Goal: Task Accomplishment & Management: Manage account settings

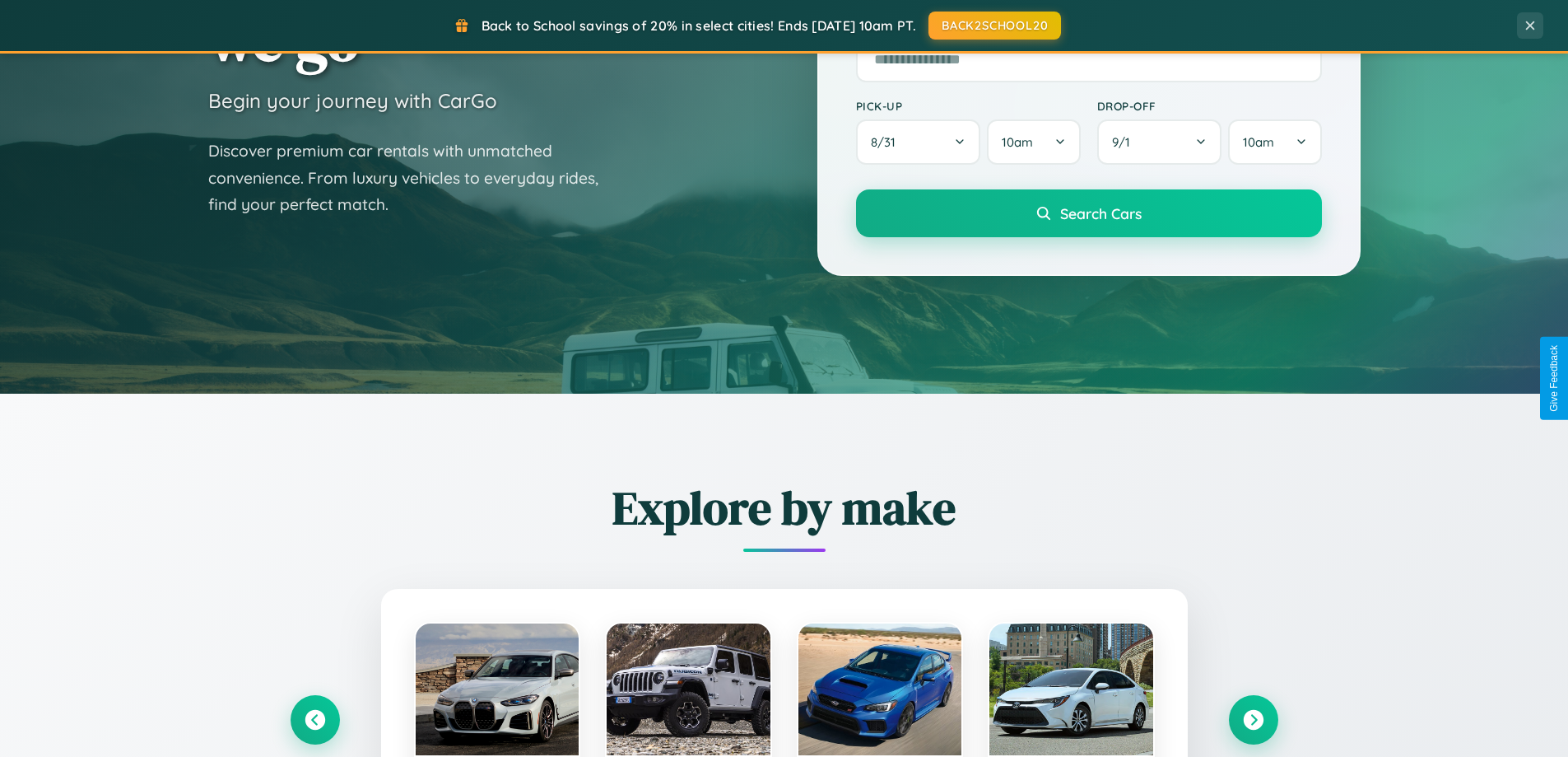
scroll to position [710, 0]
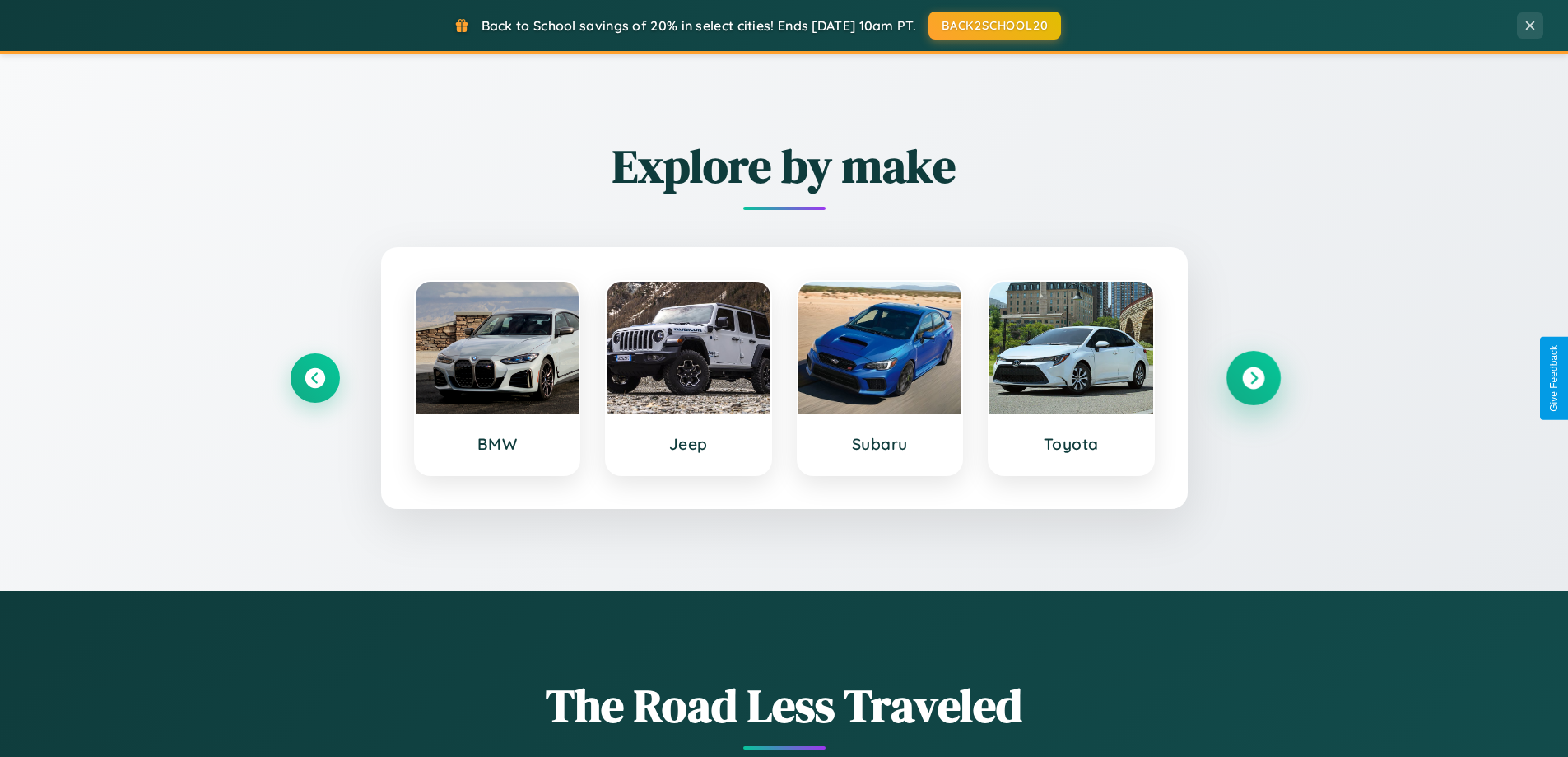
click at [1253, 378] on icon at bounding box center [1253, 378] width 23 height 23
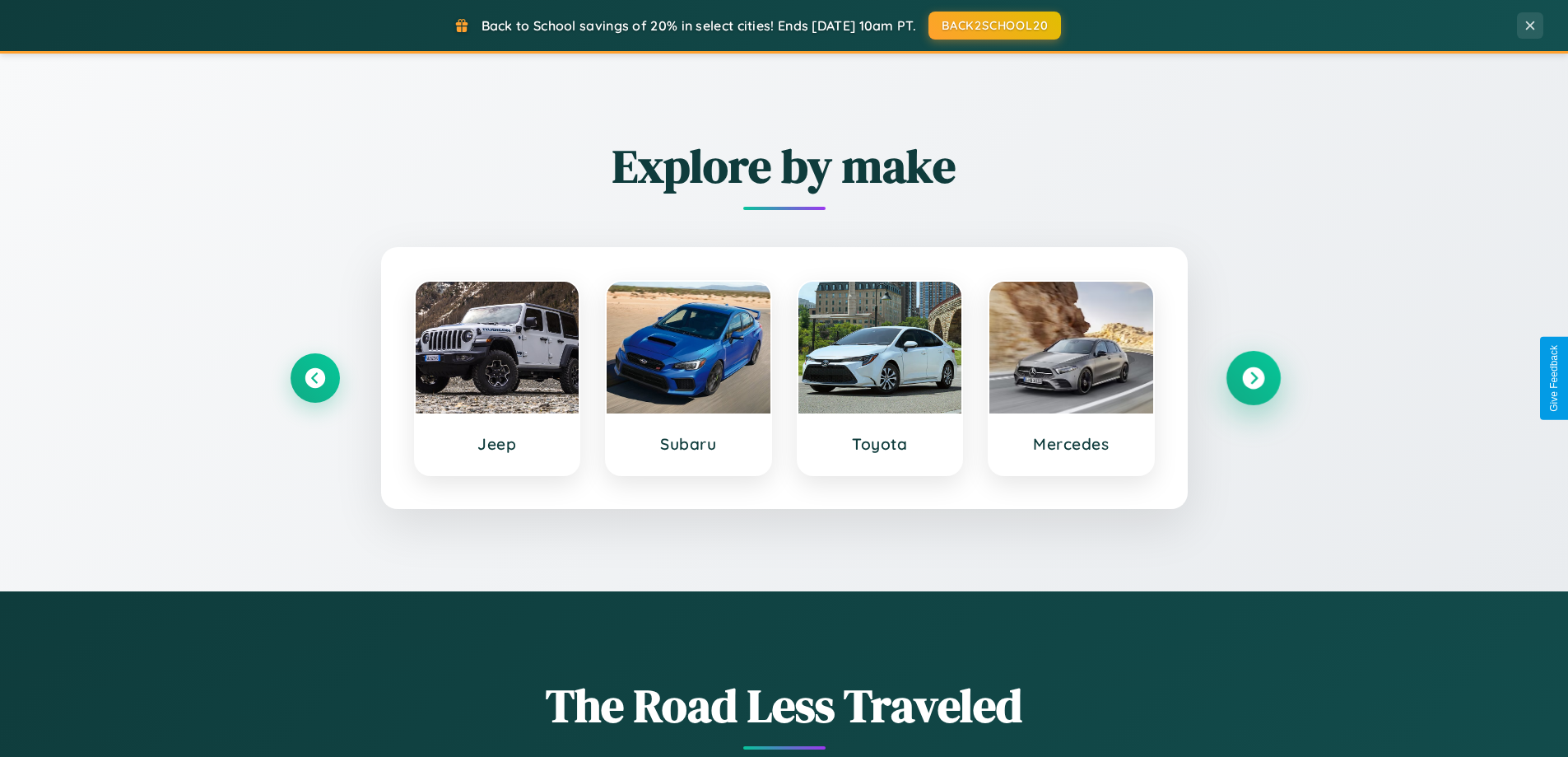
click at [1253, 378] on icon at bounding box center [1253, 378] width 23 height 23
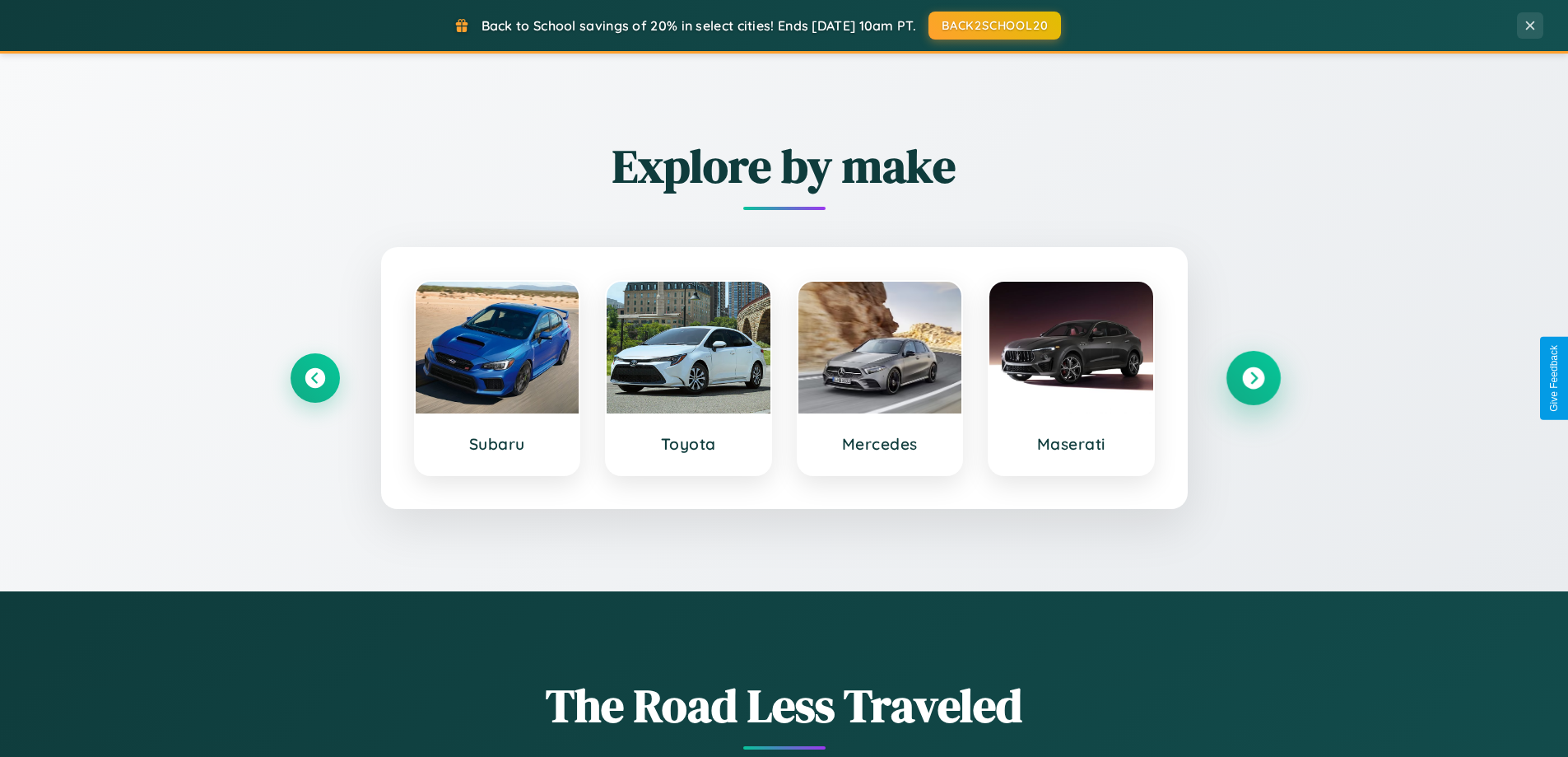
click at [1253, 378] on icon at bounding box center [1253, 378] width 23 height 23
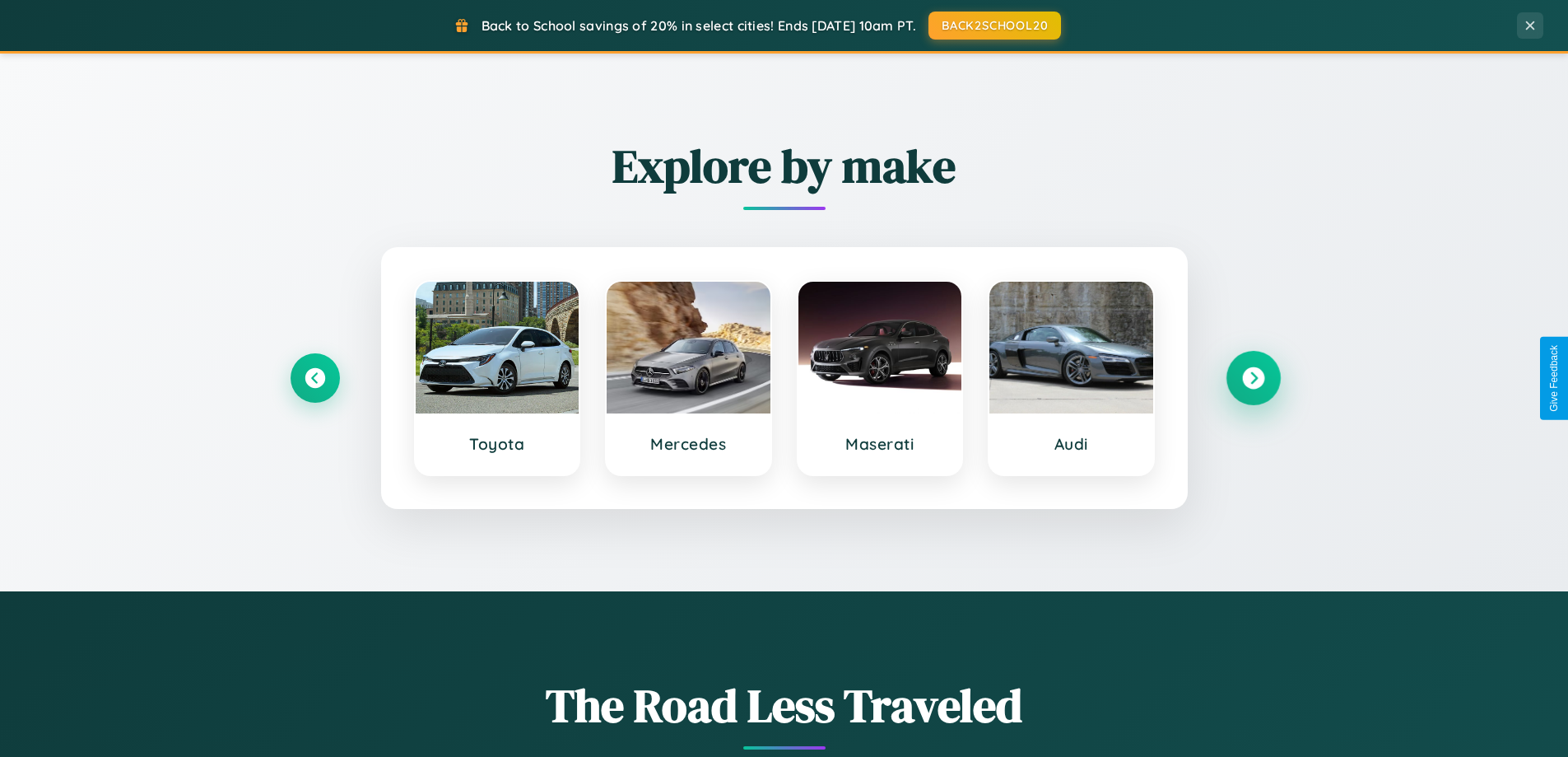
click at [1253, 378] on icon at bounding box center [1253, 378] width 23 height 23
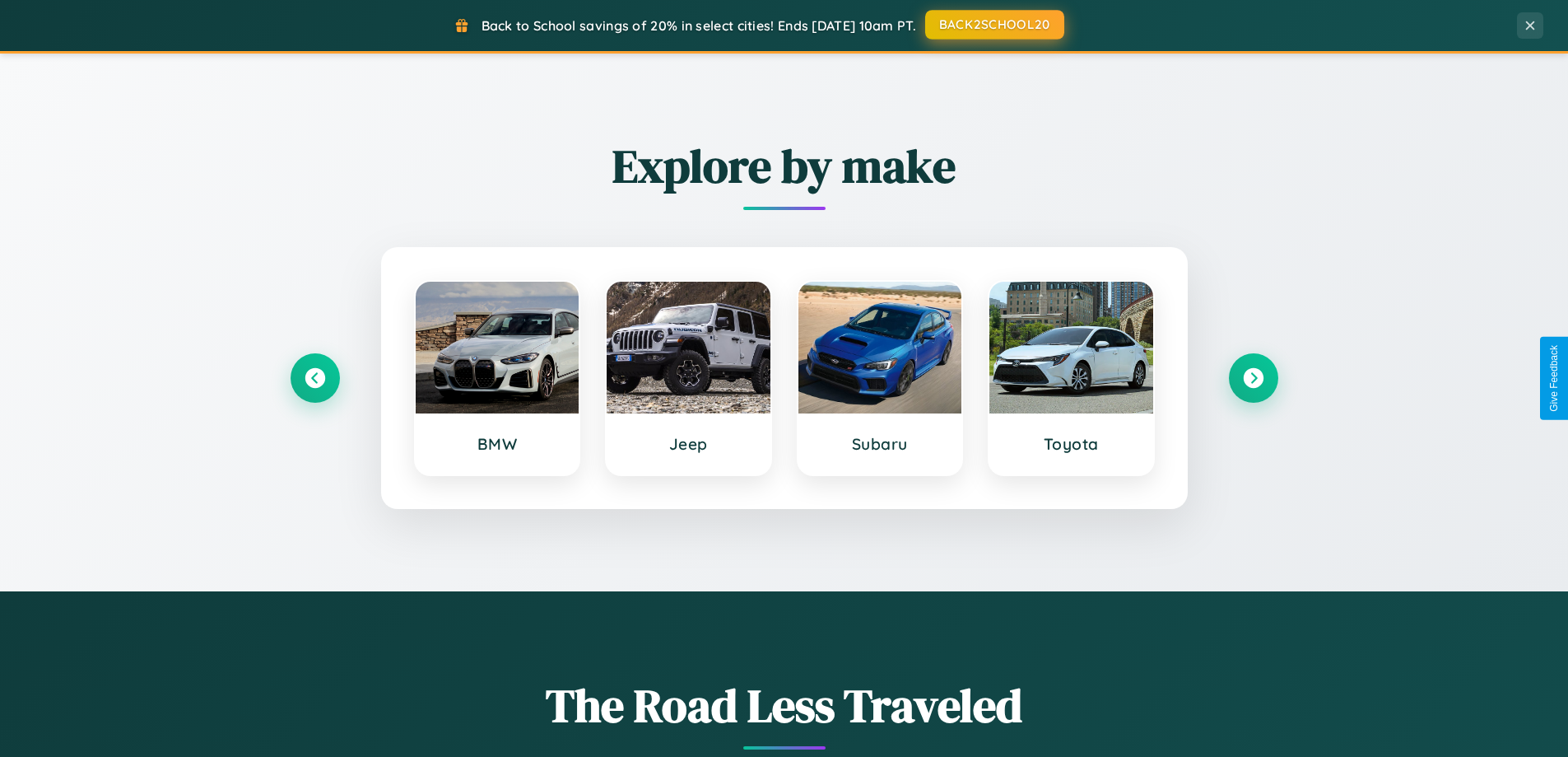
click at [993, 24] on button "BACK2SCHOOL20" at bounding box center [995, 24] width 139 height 30
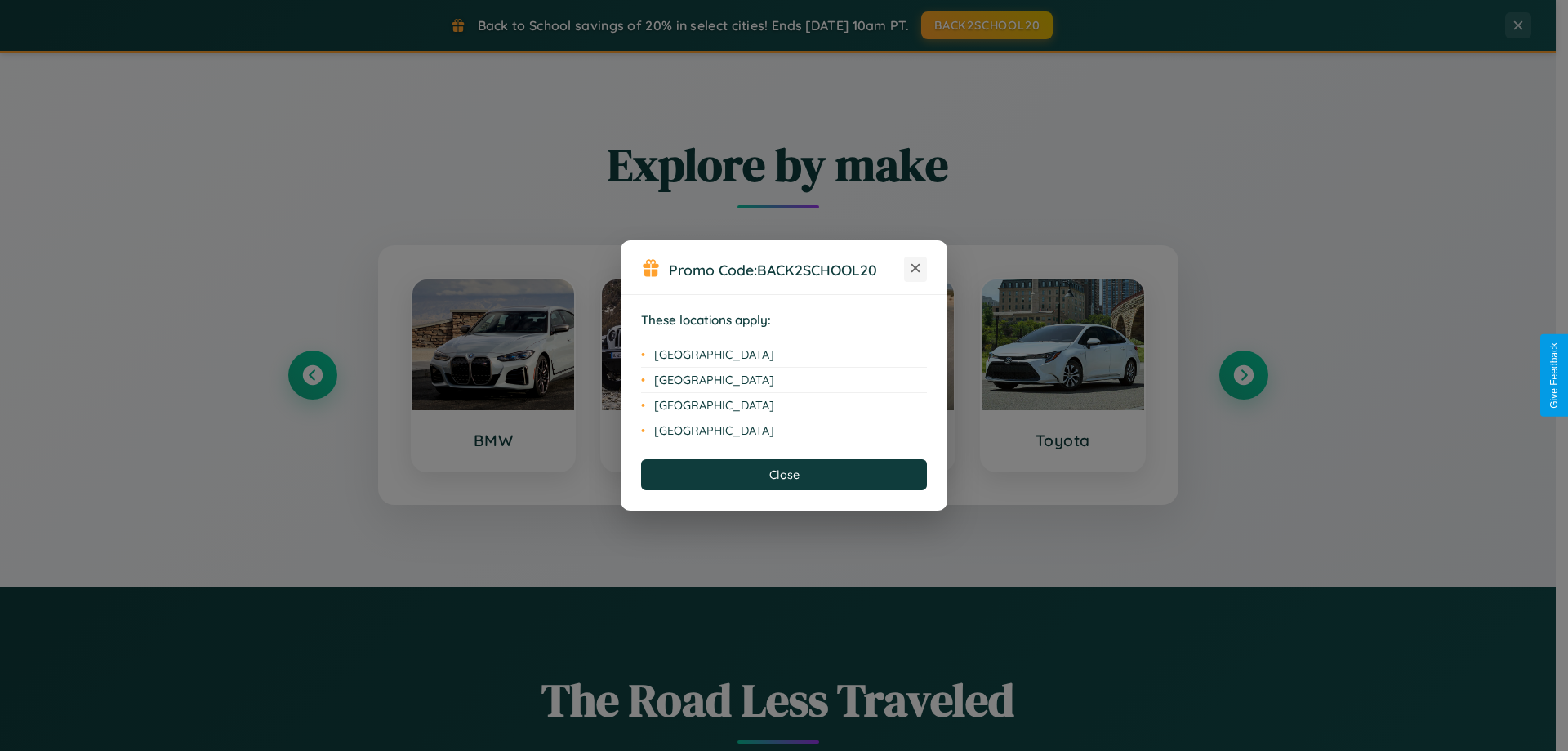
click at [915, 269] on icon at bounding box center [916, 269] width 9 height 9
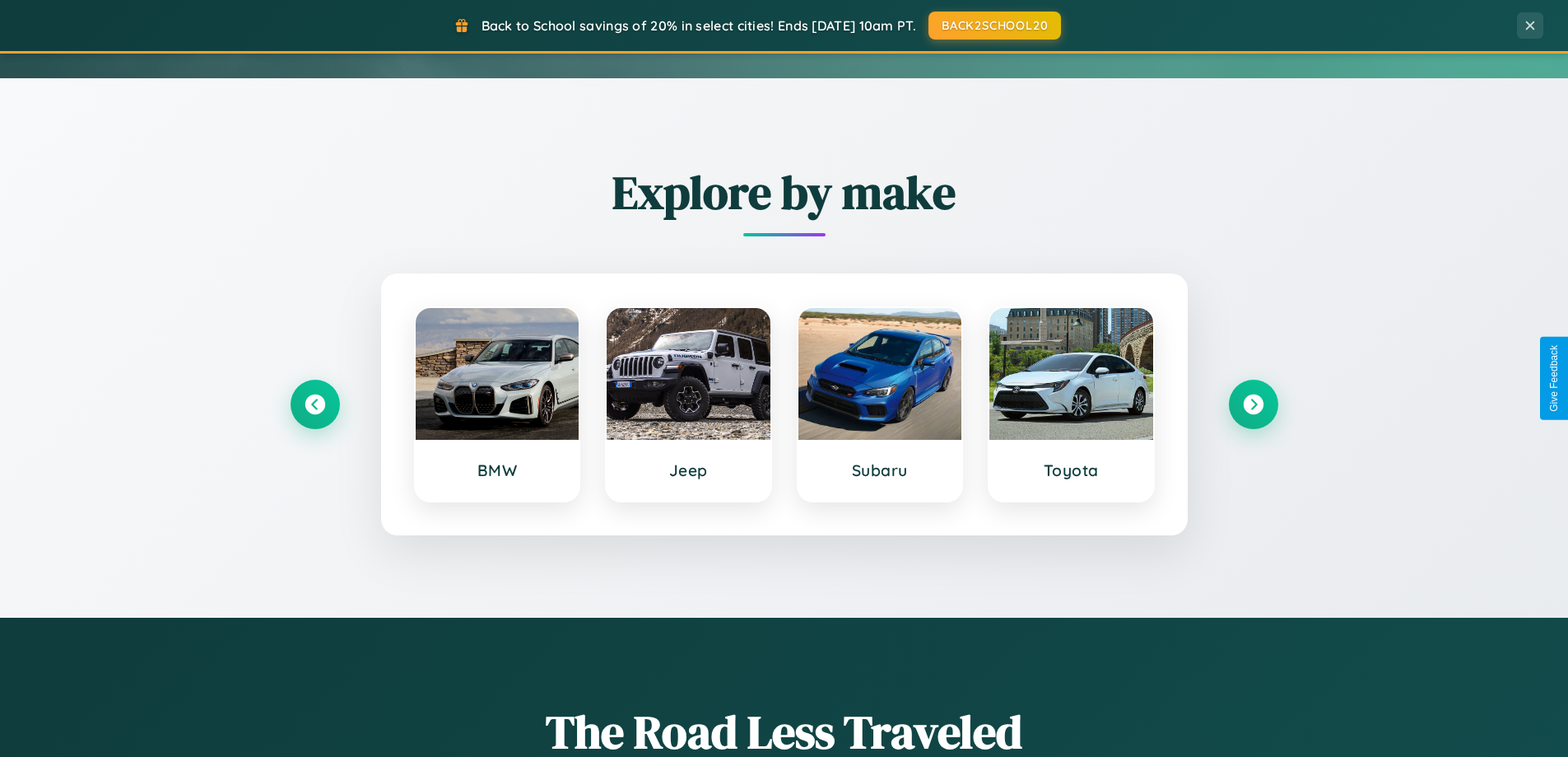
scroll to position [0, 0]
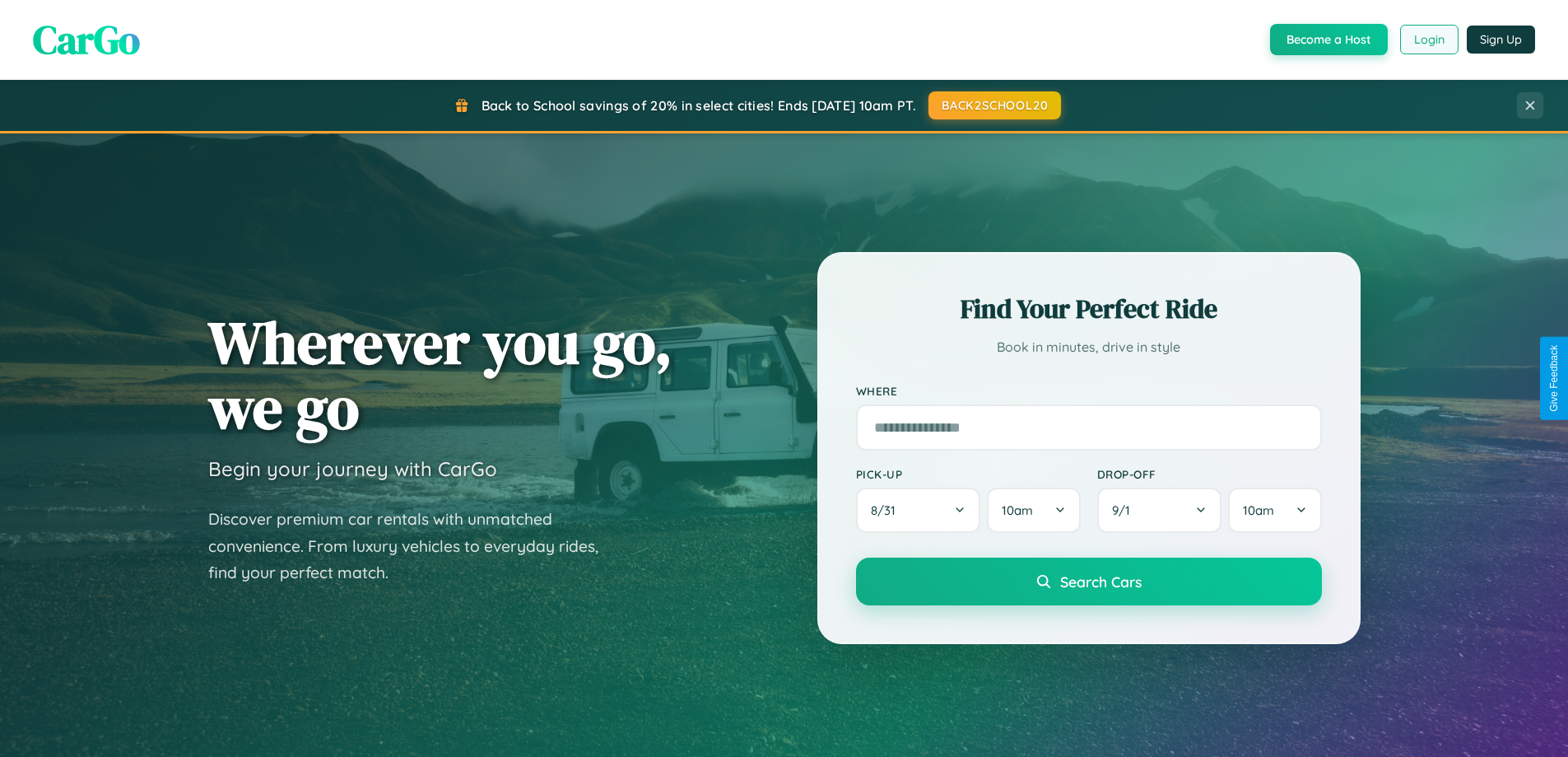
click at [1429, 40] on button "Login" at bounding box center [1429, 39] width 59 height 30
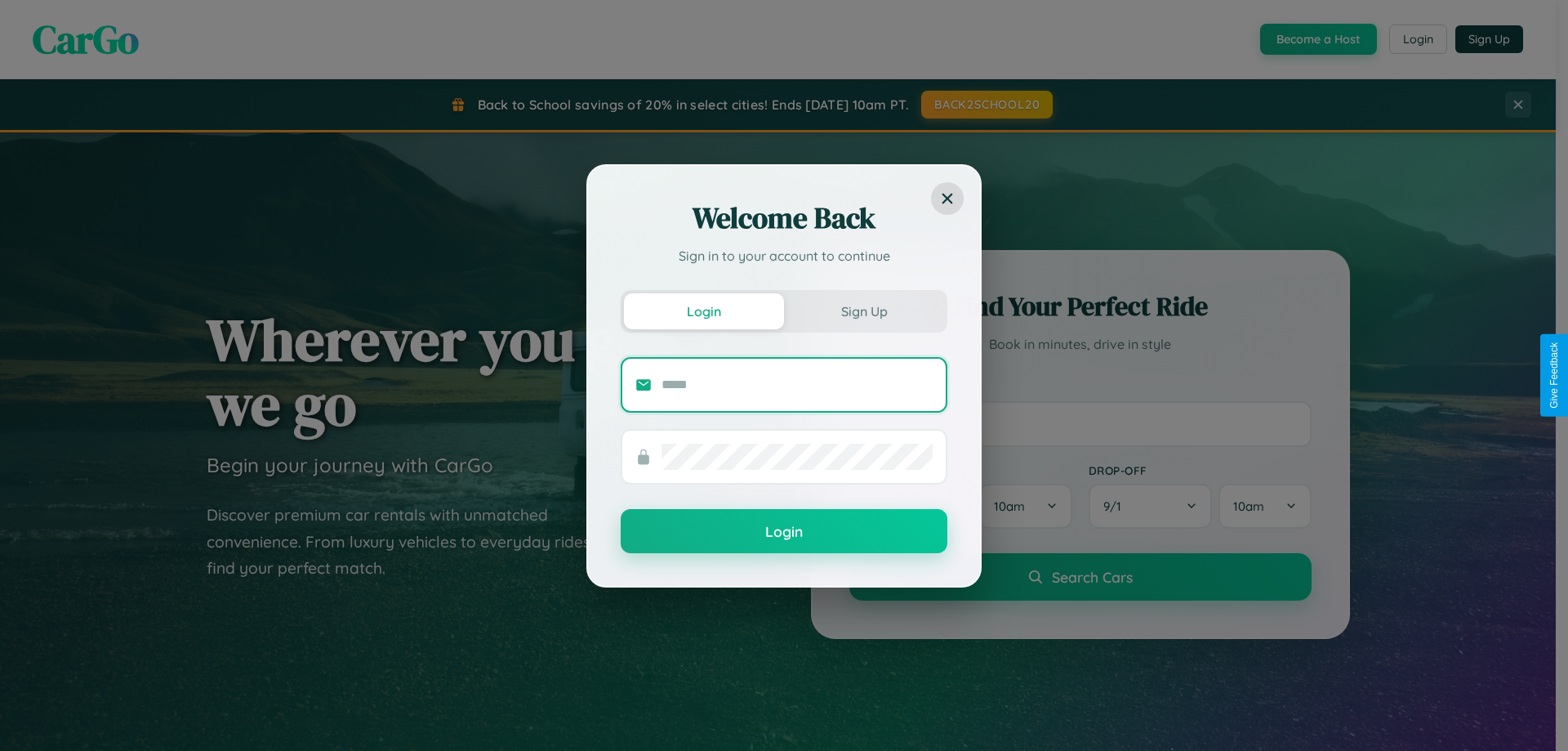
click at [797, 384] on input "text" at bounding box center [797, 384] width 271 height 26
type input "**********"
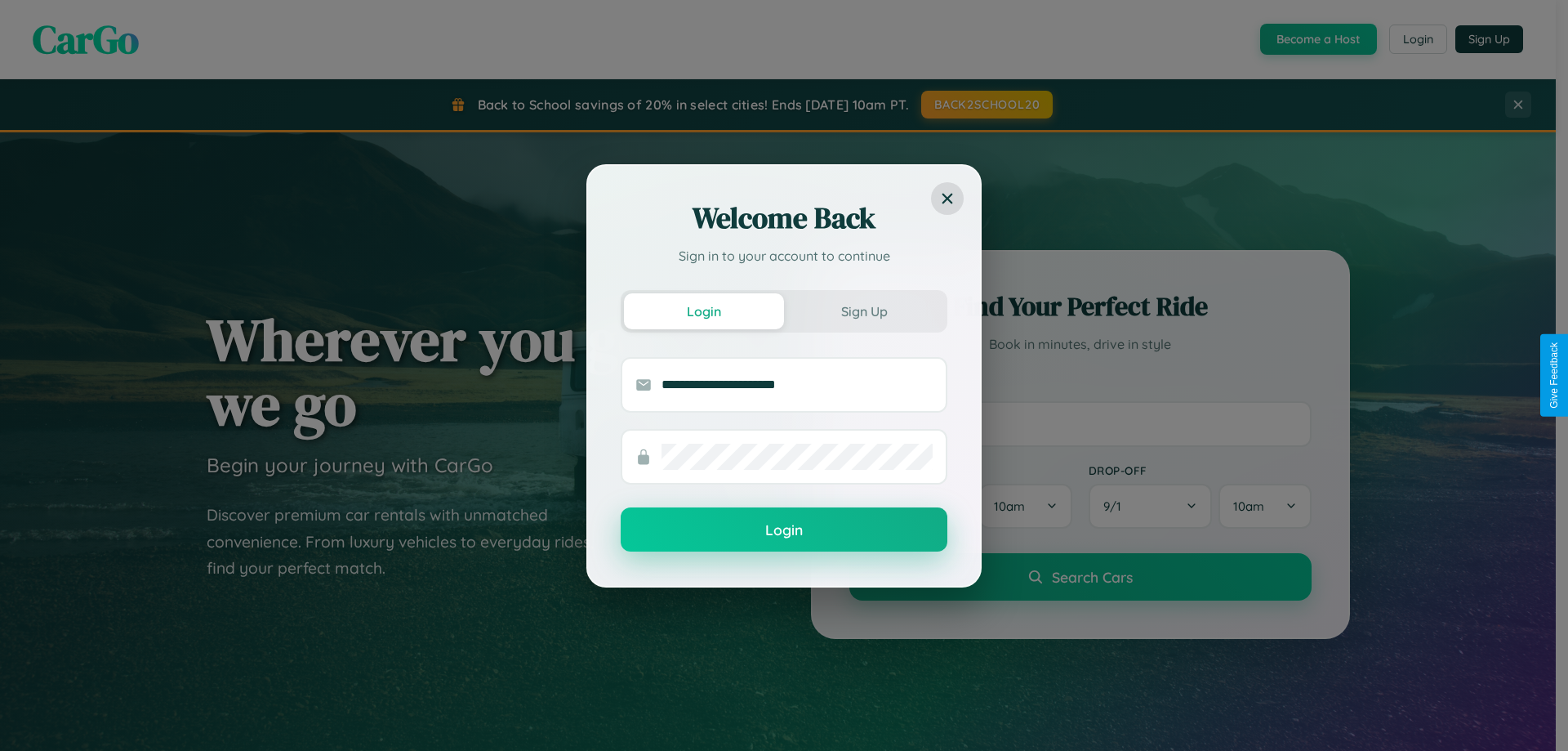
click at [784, 530] on button "Login" at bounding box center [784, 529] width 327 height 44
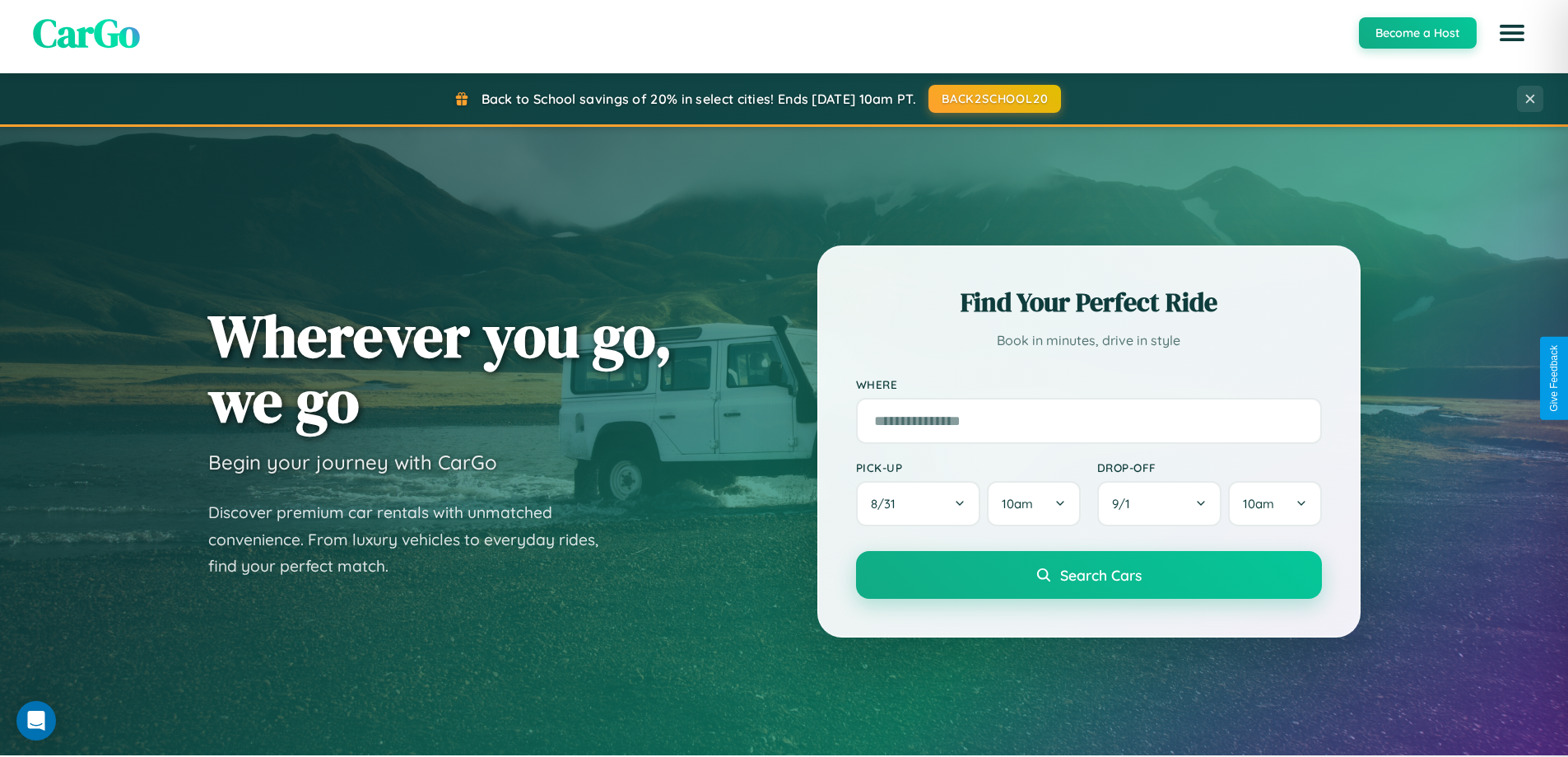
scroll to position [49, 0]
